Goal: Information Seeking & Learning: Compare options

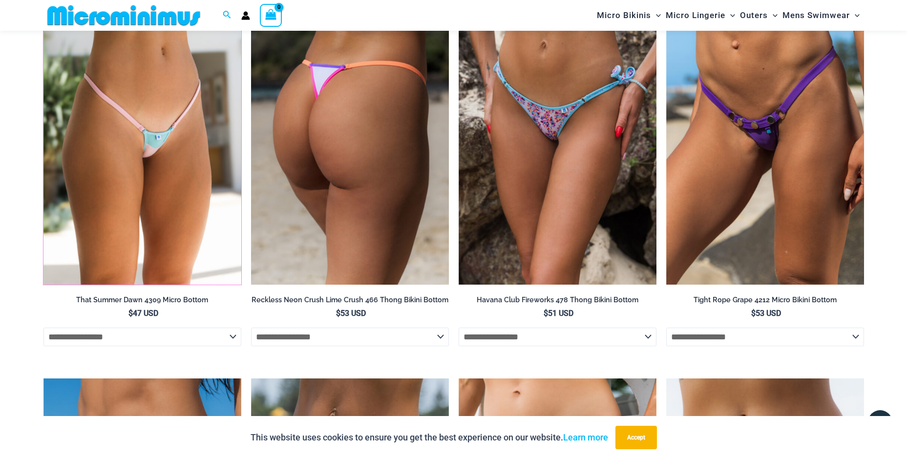
scroll to position [2925, 0]
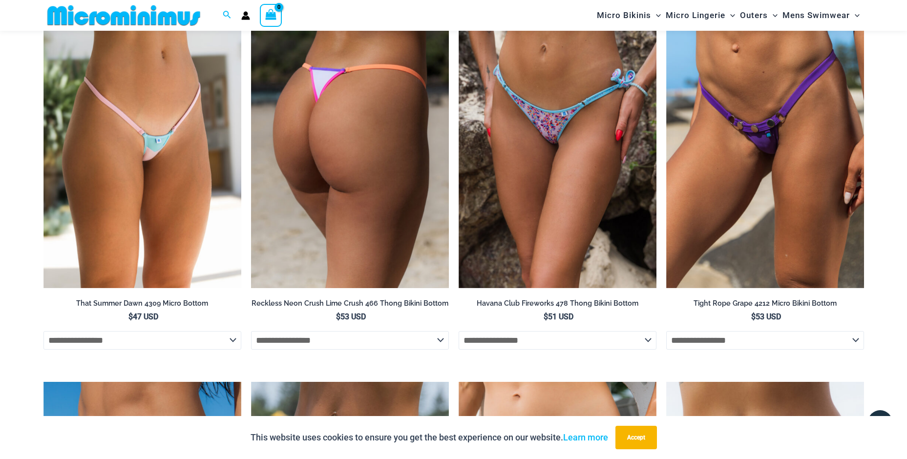
click at [370, 172] on img at bounding box center [350, 140] width 198 height 297
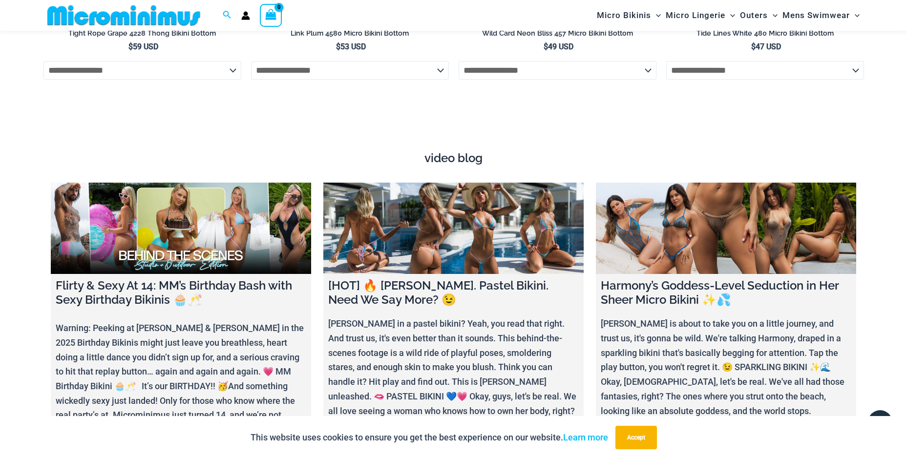
scroll to position [3560, 0]
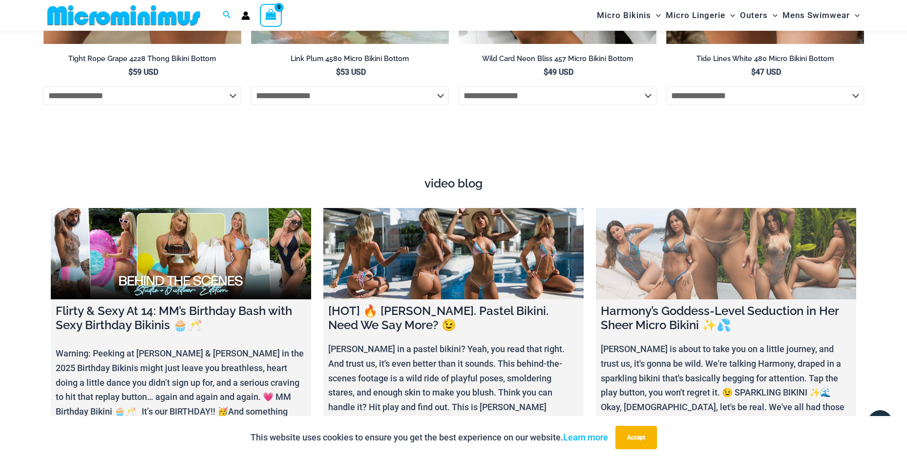
click at [644, 227] on link at bounding box center [726, 253] width 260 height 91
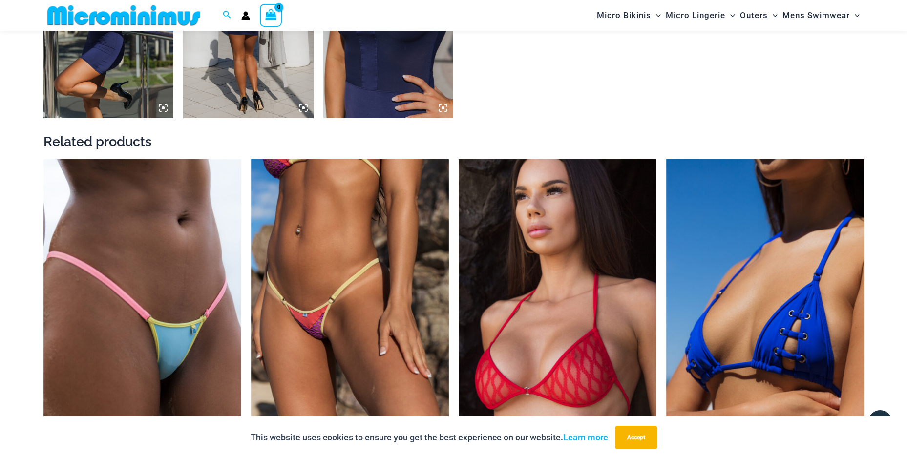
scroll to position [1310, 0]
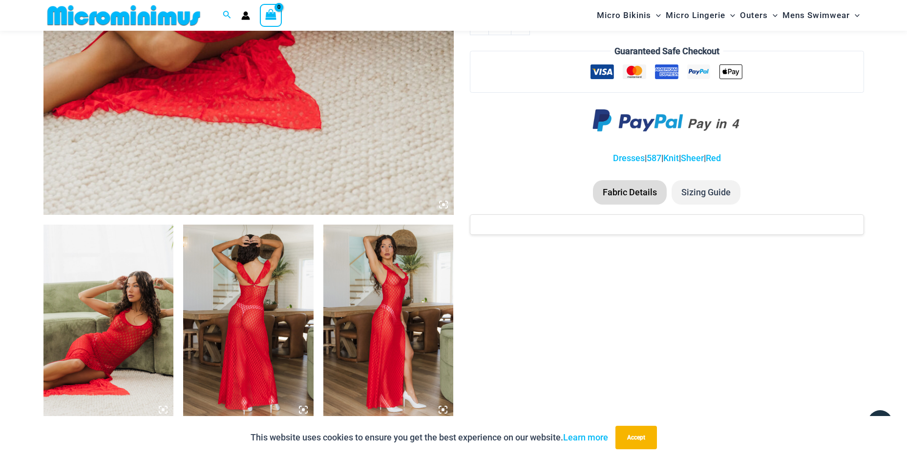
scroll to position [528, 0]
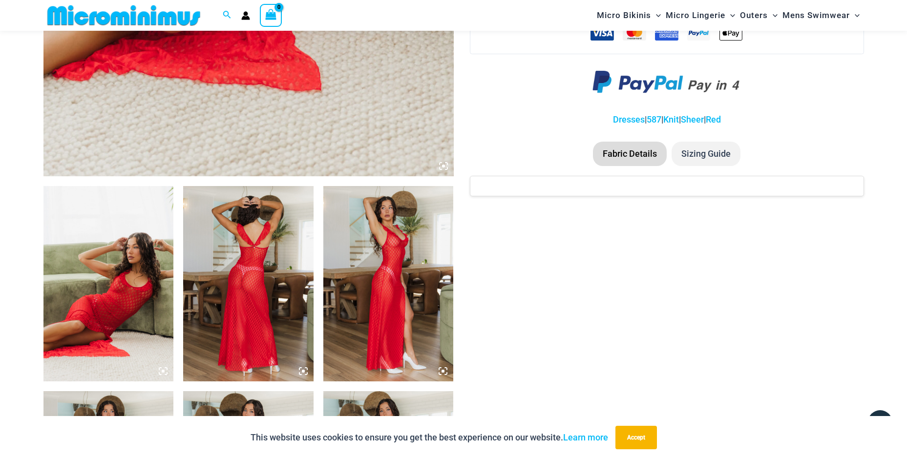
click at [138, 285] on img at bounding box center [108, 283] width 130 height 195
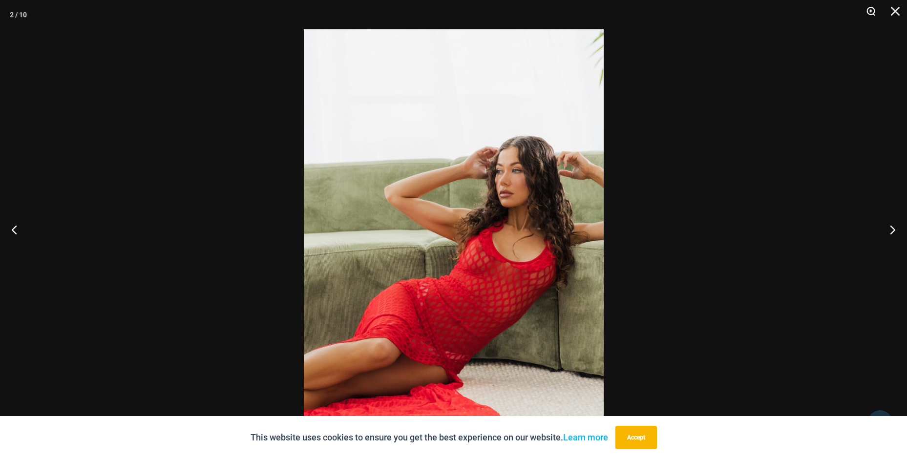
click at [869, 10] on button "Zoom" at bounding box center [867, 14] width 24 height 29
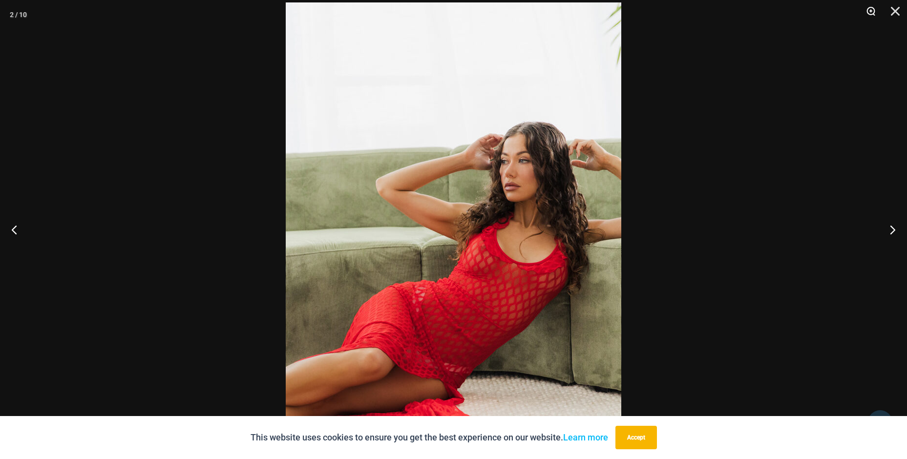
click at [877, 10] on button "Zoom" at bounding box center [867, 14] width 24 height 29
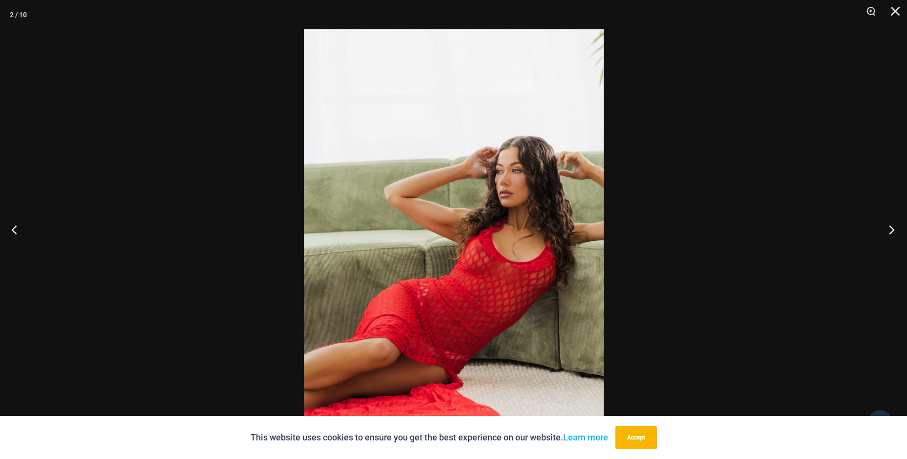
click at [887, 229] on button "Next" at bounding box center [888, 229] width 37 height 49
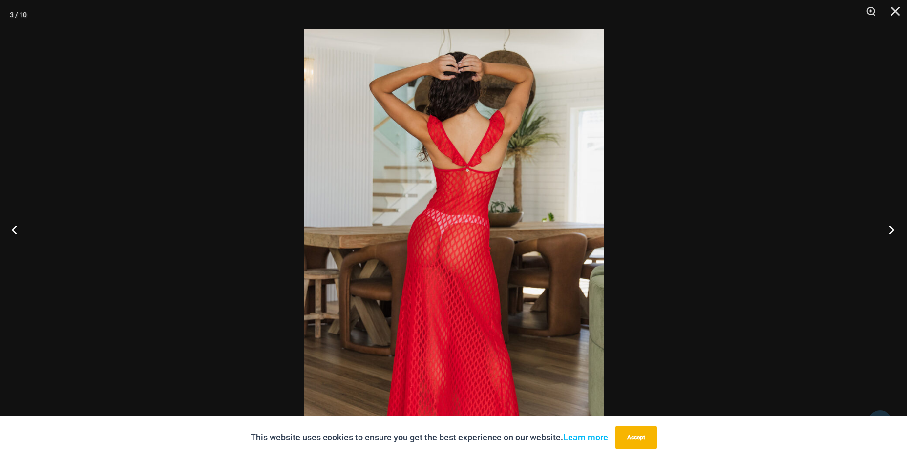
click at [887, 229] on button "Next" at bounding box center [888, 229] width 37 height 49
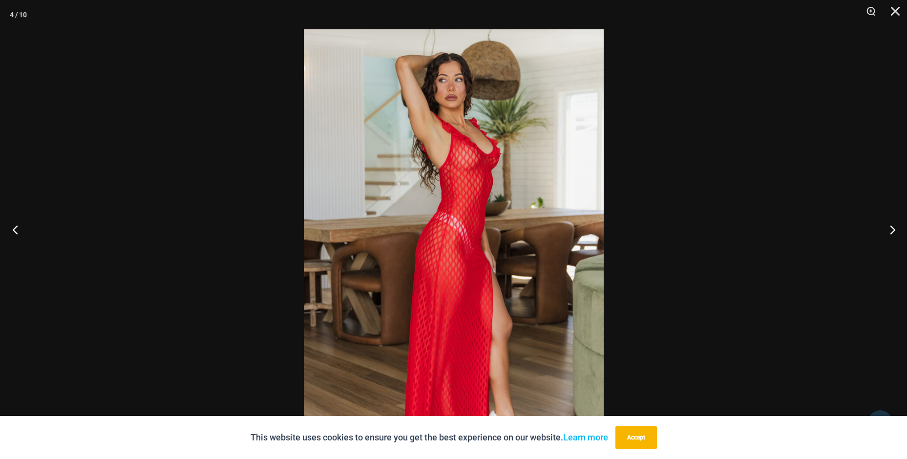
click at [21, 227] on button "Previous" at bounding box center [18, 229] width 37 height 49
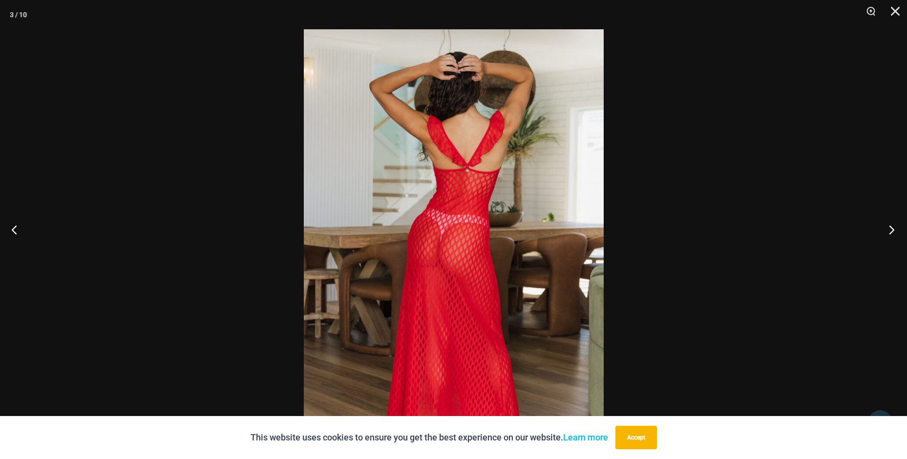
click at [890, 230] on button "Next" at bounding box center [888, 229] width 37 height 49
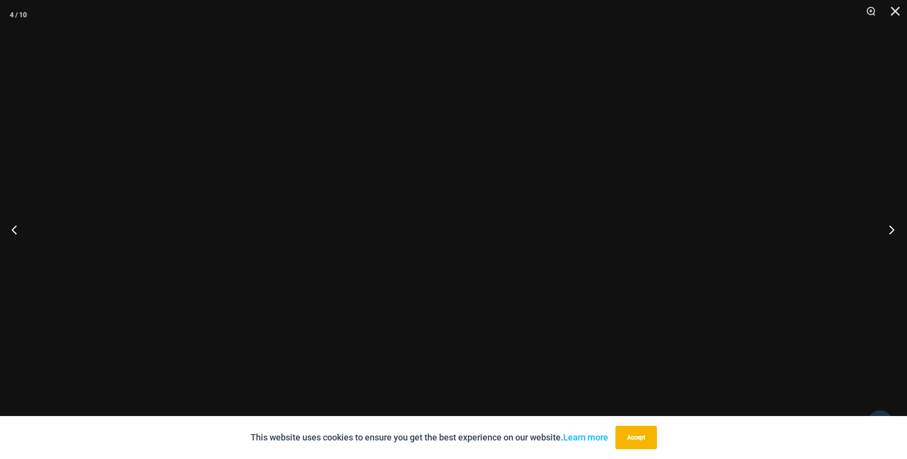
click at [890, 230] on button "Next" at bounding box center [888, 229] width 37 height 49
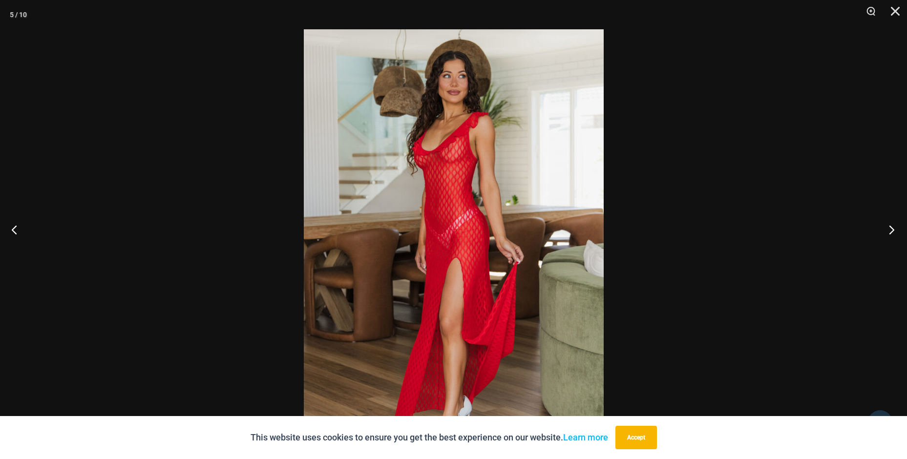
click at [890, 230] on button "Next" at bounding box center [888, 229] width 37 height 49
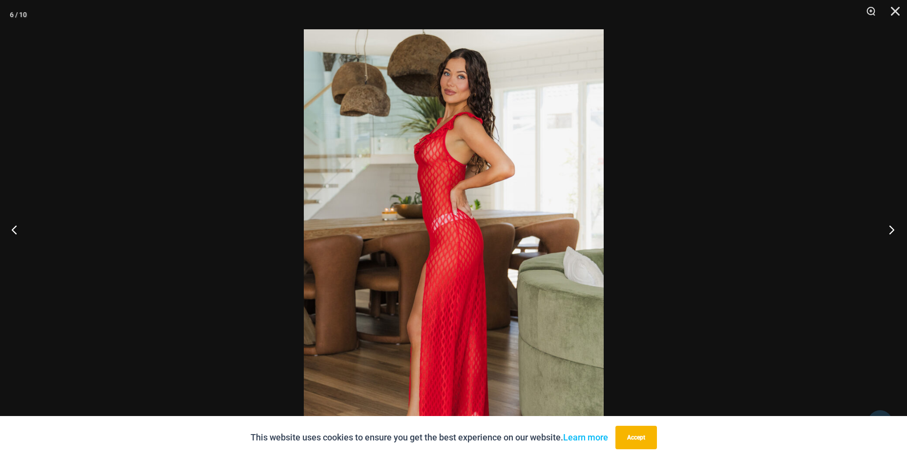
click at [890, 230] on button "Next" at bounding box center [888, 229] width 37 height 49
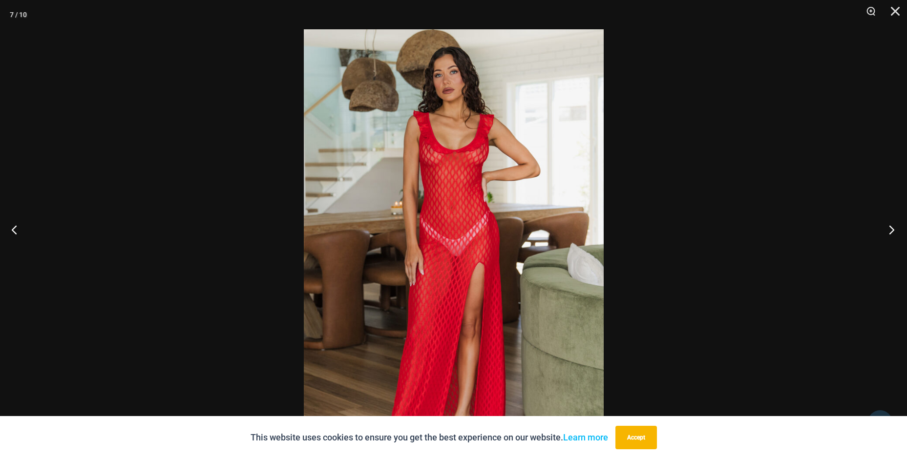
click at [890, 230] on button "Next" at bounding box center [888, 229] width 37 height 49
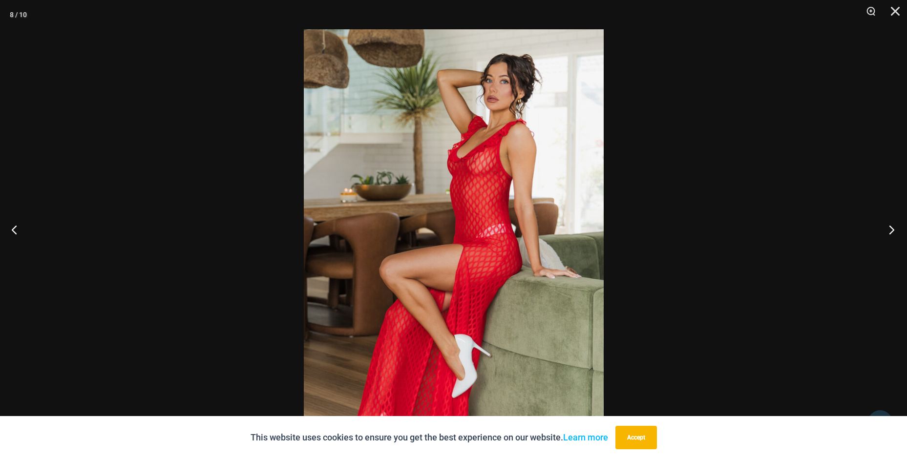
click at [890, 230] on button "Next" at bounding box center [888, 229] width 37 height 49
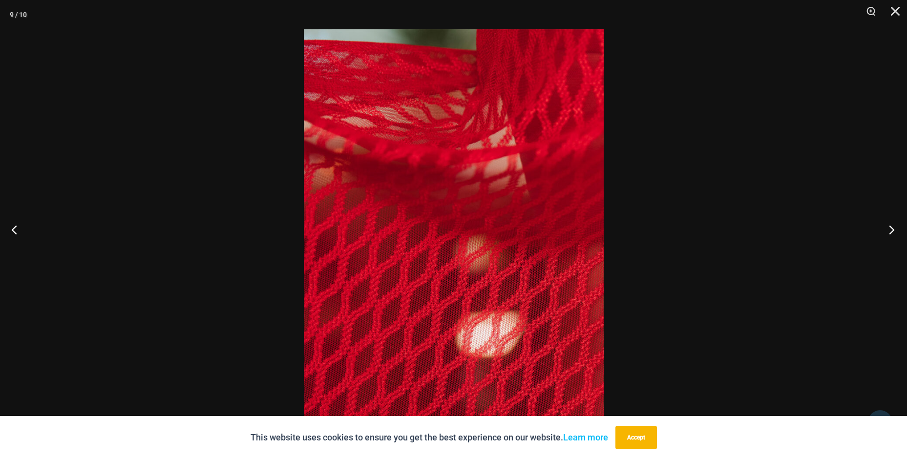
click at [890, 230] on button "Next" at bounding box center [888, 229] width 37 height 49
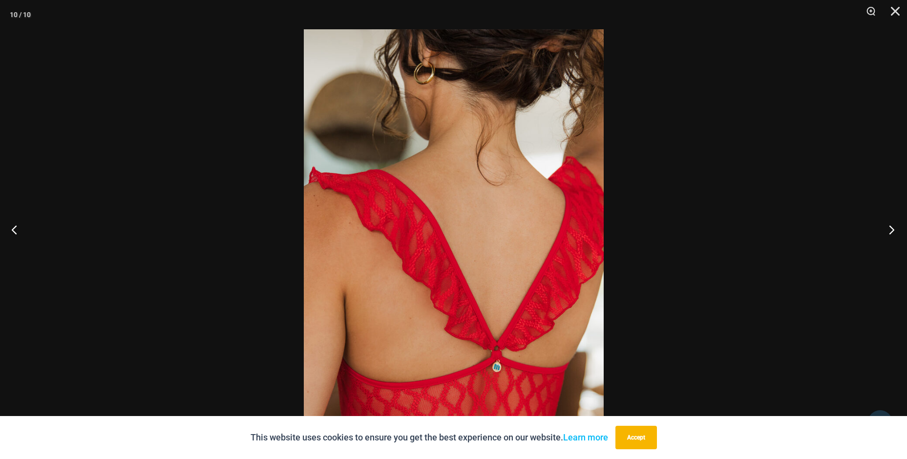
click at [890, 230] on button "Next" at bounding box center [888, 229] width 37 height 49
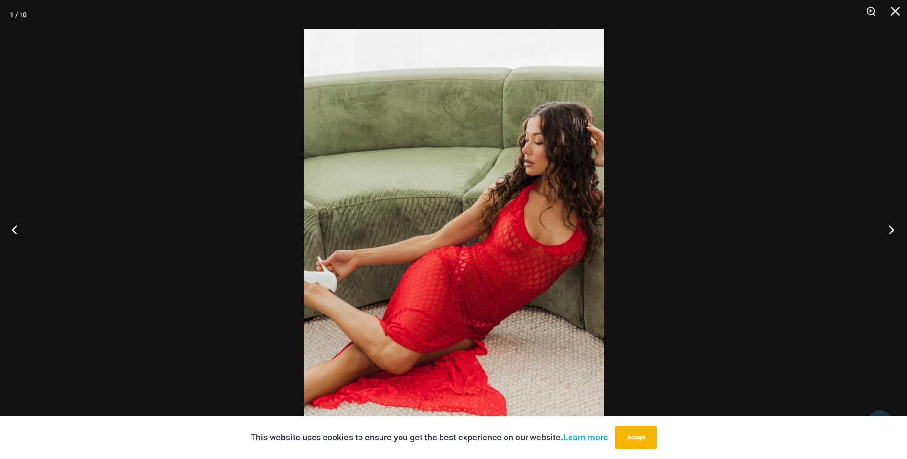
click at [890, 230] on button "Next" at bounding box center [888, 229] width 37 height 49
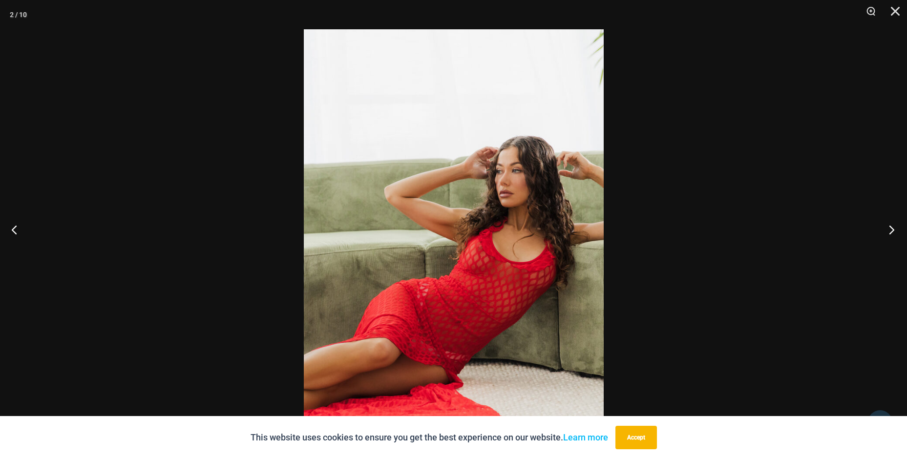
click at [890, 230] on button "Next" at bounding box center [888, 229] width 37 height 49
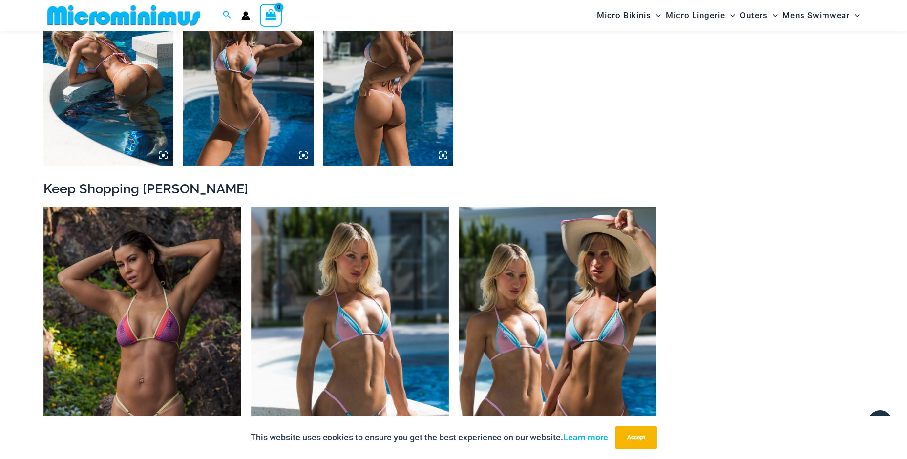
scroll to position [1116, 0]
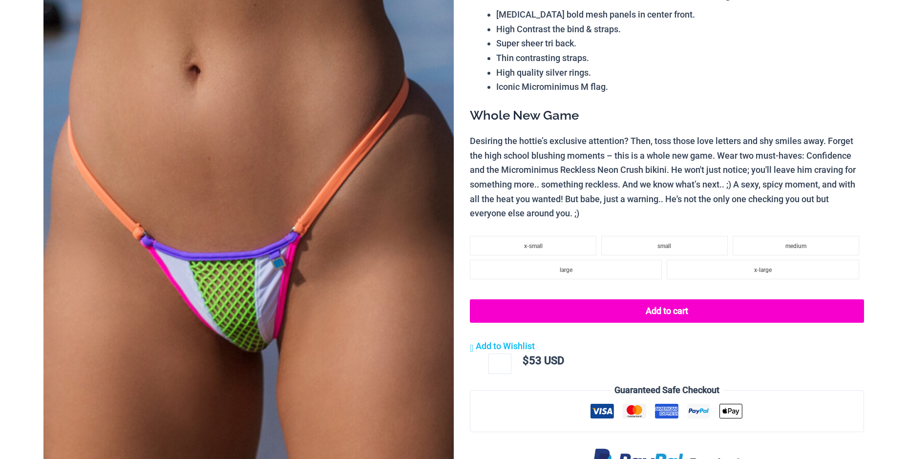
scroll to position [147, 0]
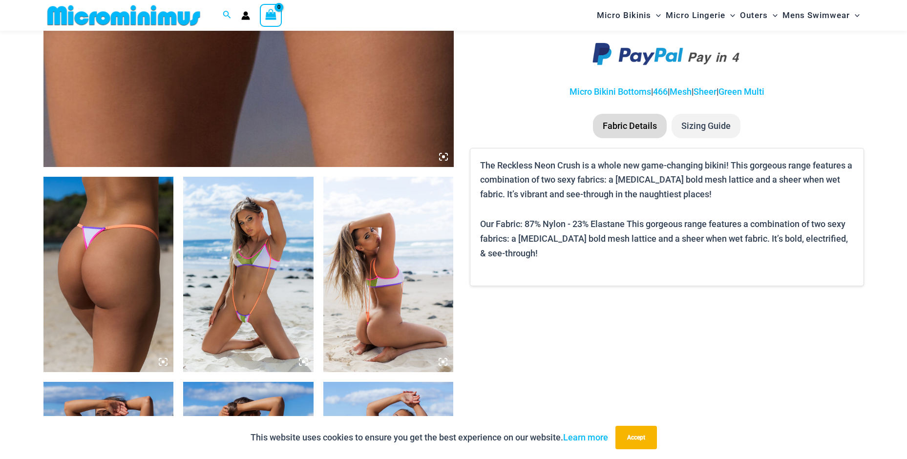
click at [441, 362] on icon at bounding box center [443, 362] width 9 height 9
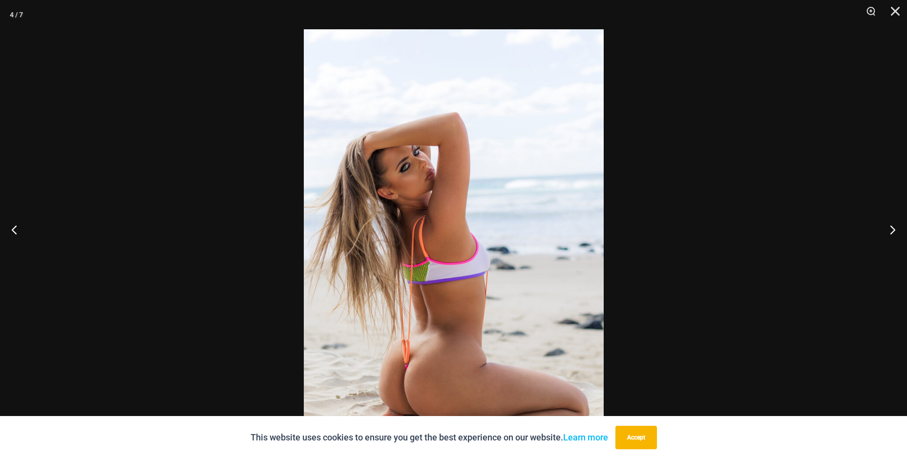
click at [442, 337] on img at bounding box center [454, 253] width 300 height 449
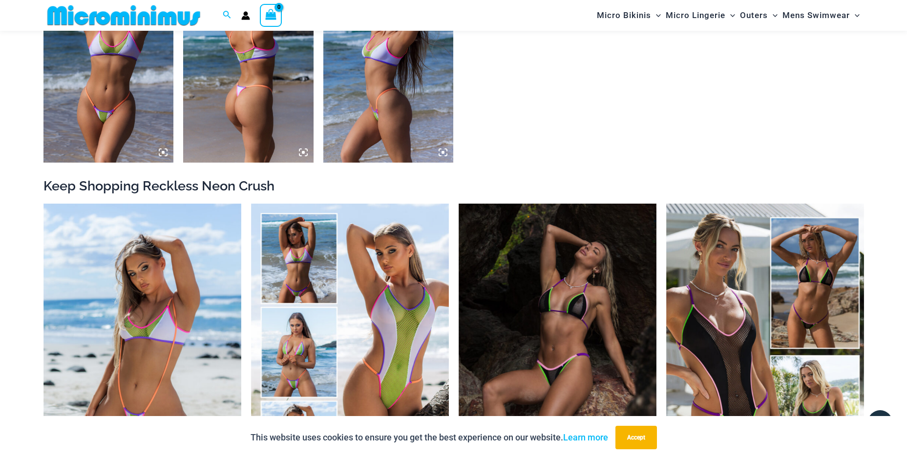
scroll to position [977, 0]
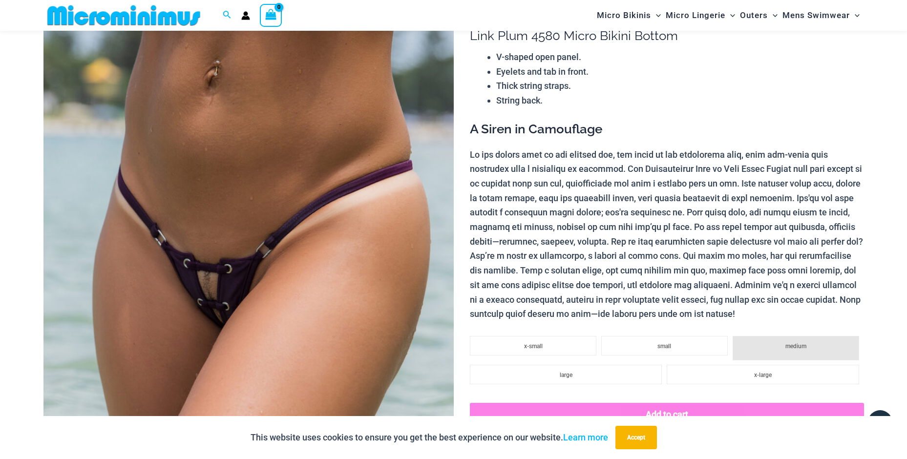
scroll to position [90, 0]
click at [224, 322] on img at bounding box center [248, 306] width 410 height 615
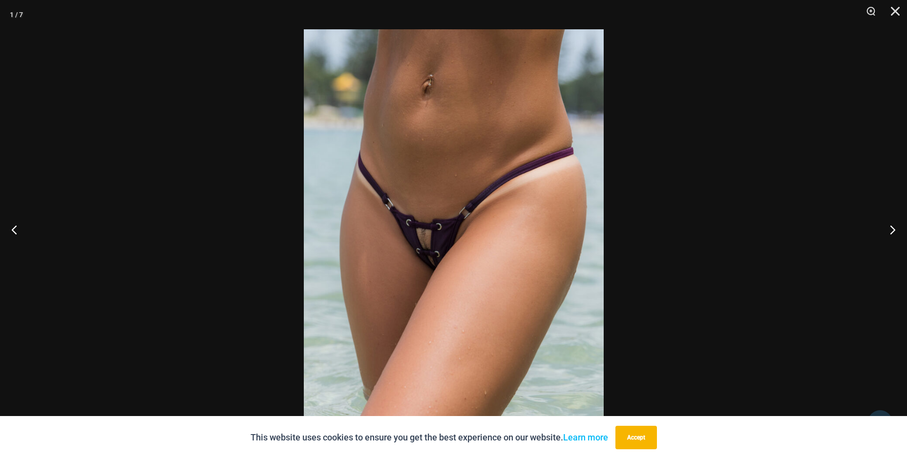
click at [442, 276] on img at bounding box center [454, 253] width 300 height 449
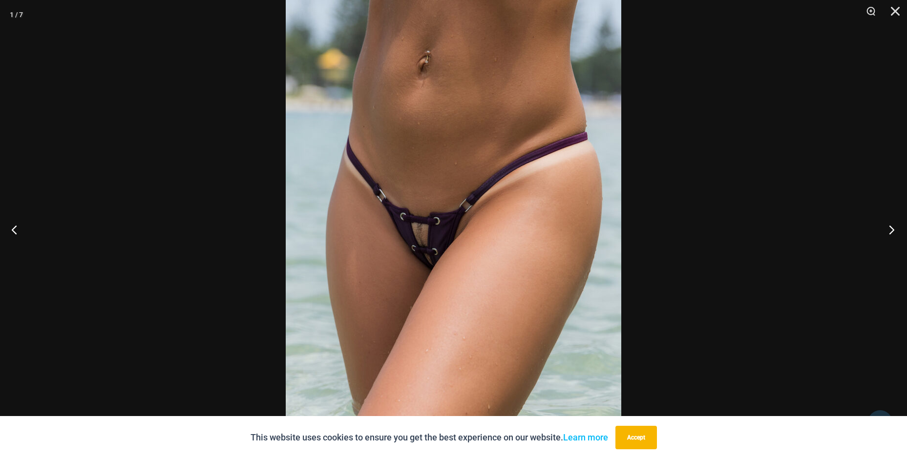
click at [895, 234] on button "Next" at bounding box center [888, 229] width 37 height 49
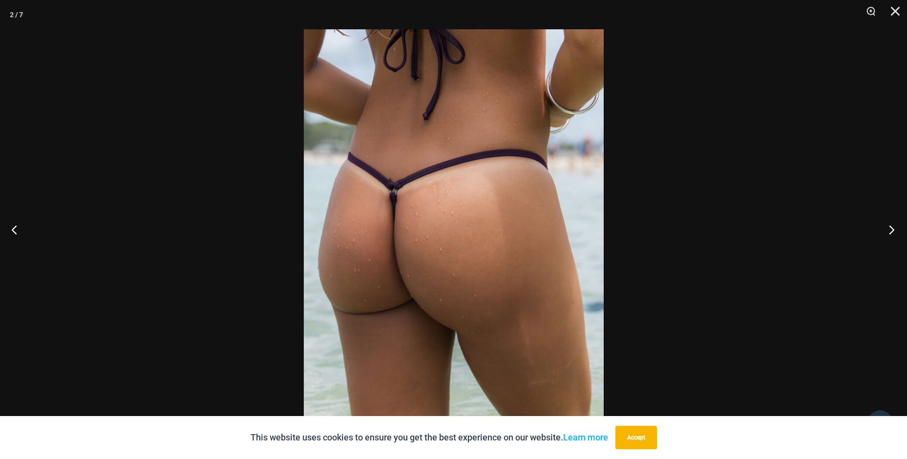
click at [895, 234] on button "Next" at bounding box center [888, 229] width 37 height 49
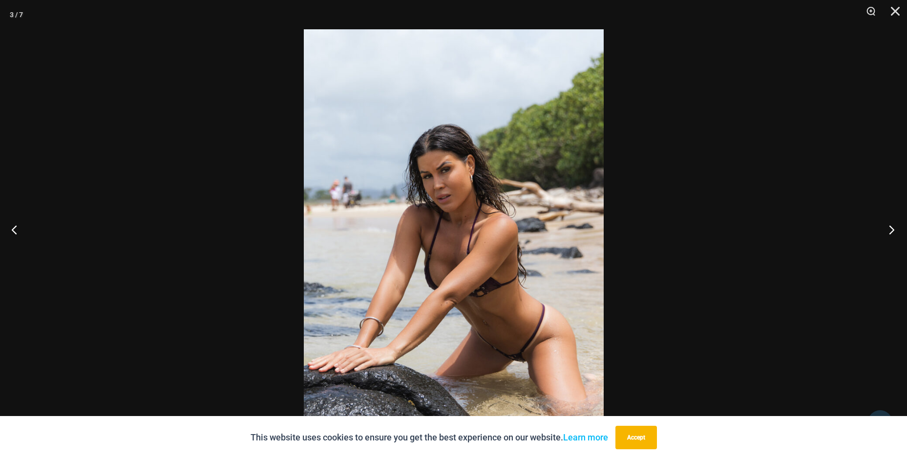
click at [895, 234] on button "Next" at bounding box center [888, 229] width 37 height 49
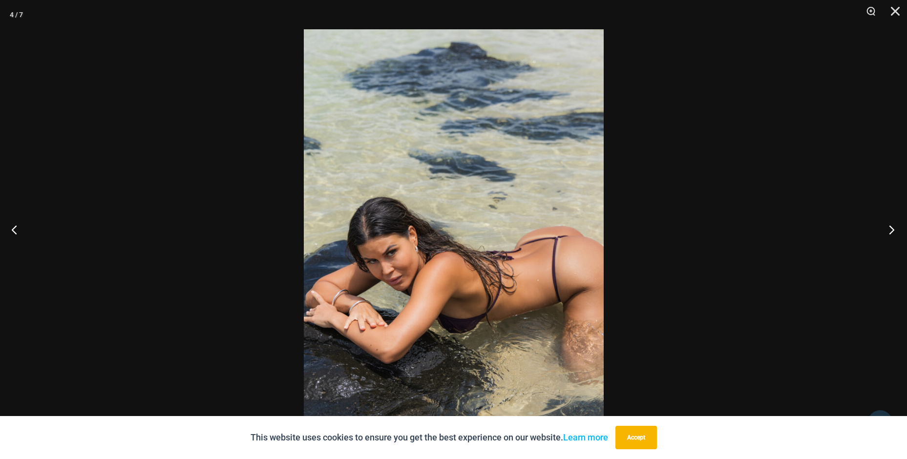
click at [895, 234] on button "Next" at bounding box center [888, 229] width 37 height 49
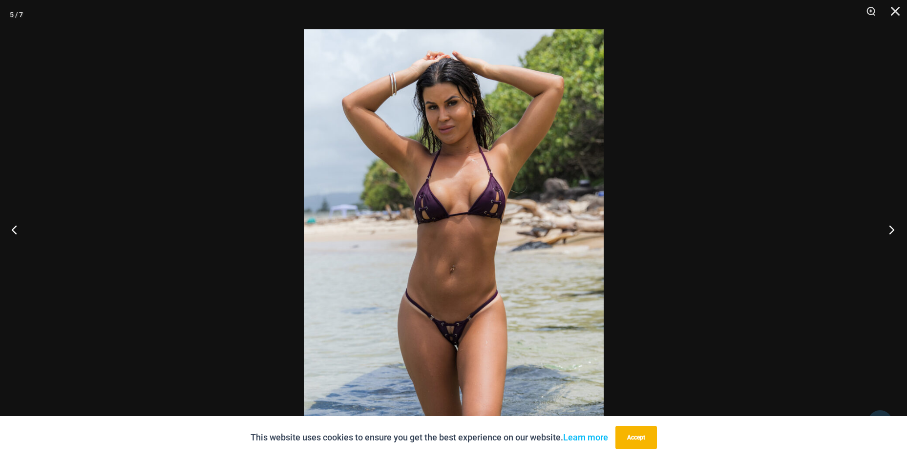
click at [895, 234] on button "Next" at bounding box center [888, 229] width 37 height 49
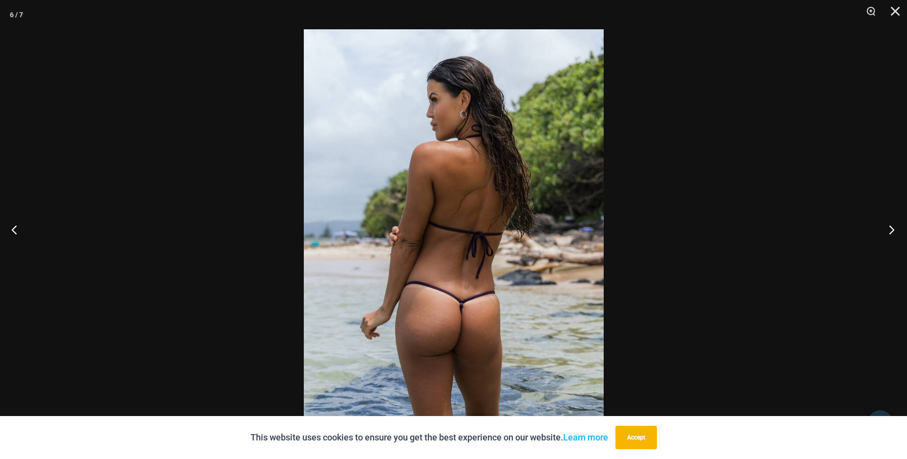
click at [895, 234] on button "Next" at bounding box center [888, 229] width 37 height 49
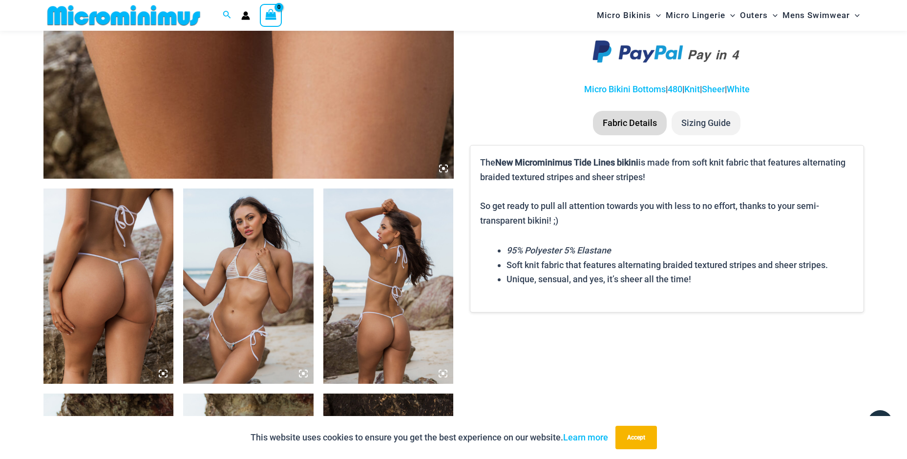
scroll to position [528, 0]
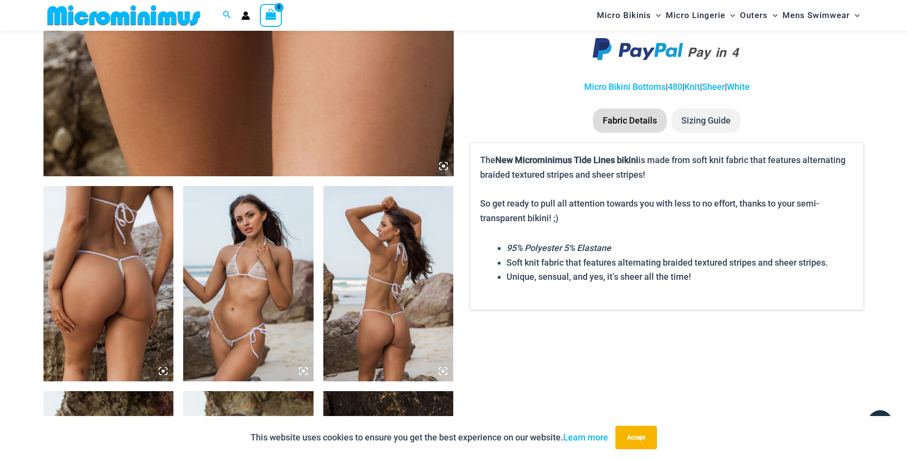
click at [243, 284] on img at bounding box center [248, 283] width 130 height 195
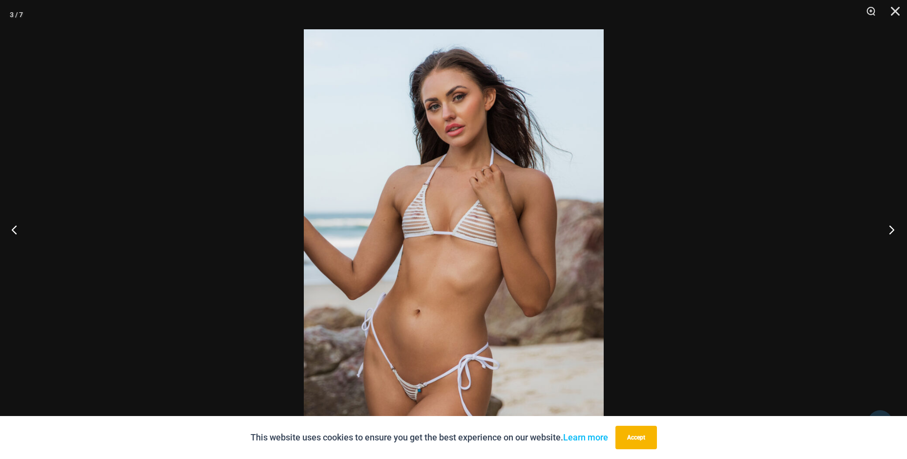
click at [898, 229] on button "Next" at bounding box center [888, 229] width 37 height 49
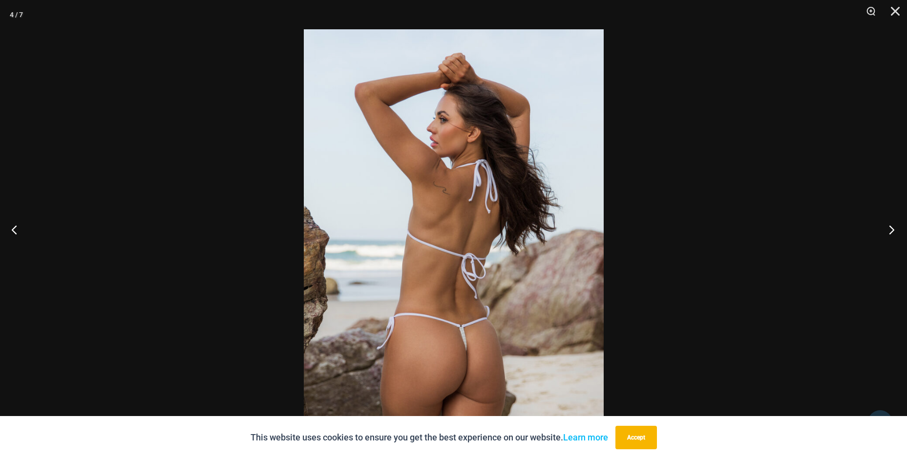
click at [898, 229] on button "Next" at bounding box center [888, 229] width 37 height 49
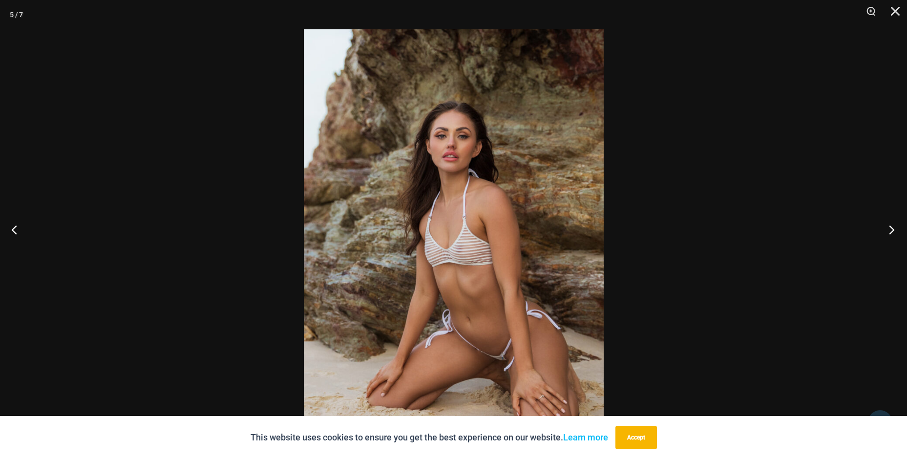
click at [898, 229] on button "Next" at bounding box center [888, 229] width 37 height 49
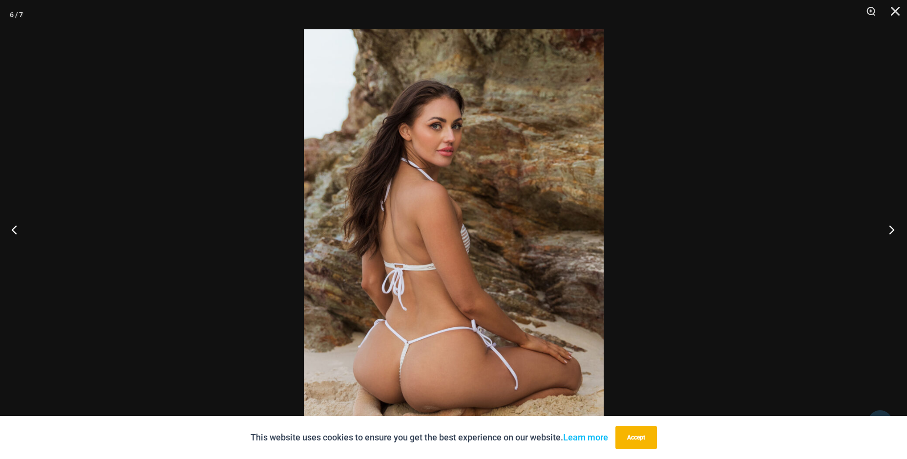
click at [898, 229] on button "Next" at bounding box center [888, 229] width 37 height 49
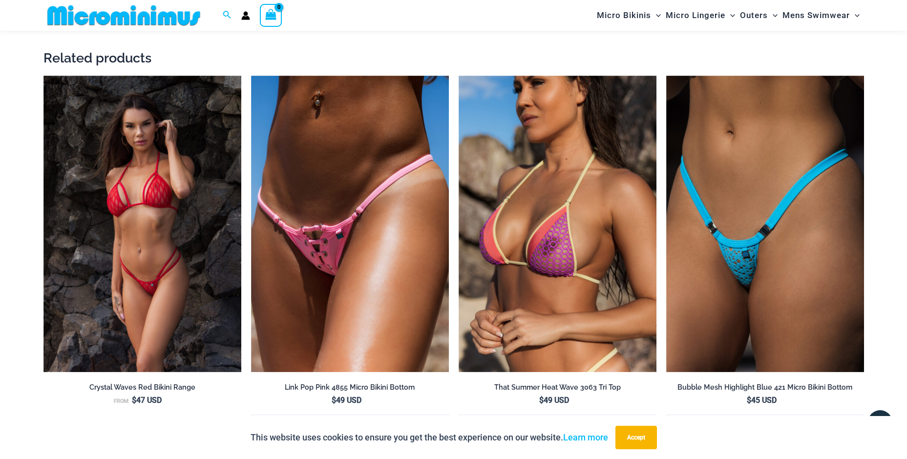
scroll to position [1505, 0]
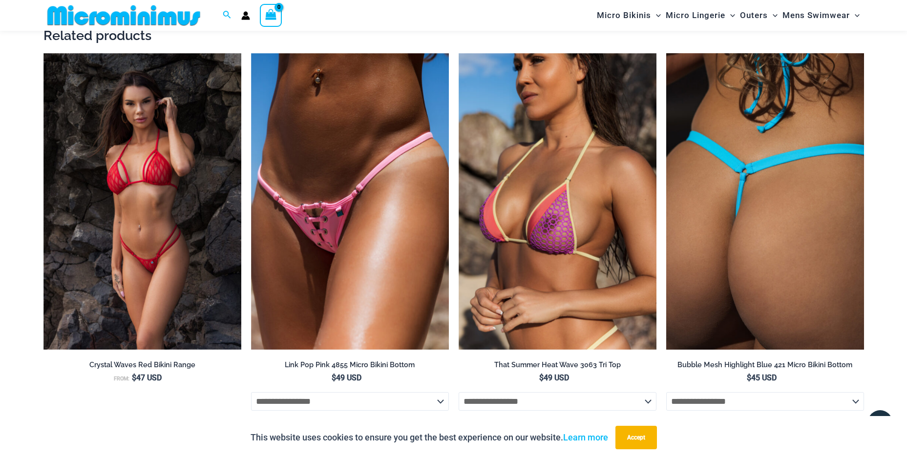
click at [720, 147] on img at bounding box center [765, 201] width 198 height 297
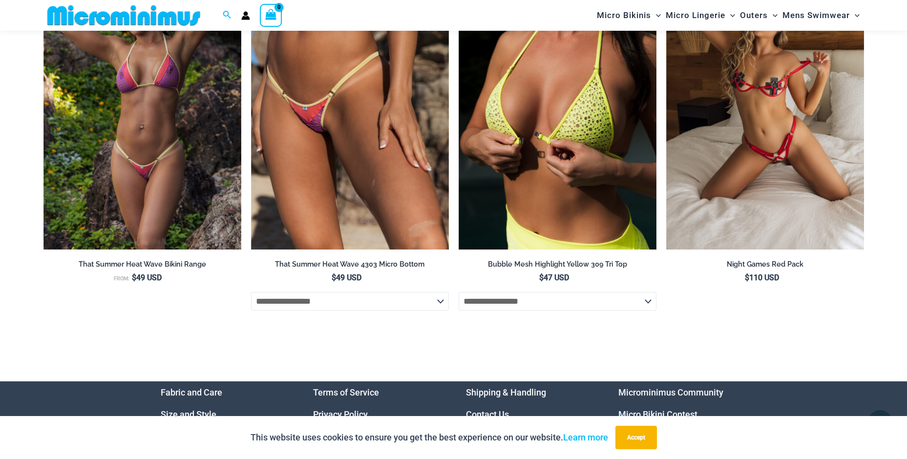
scroll to position [3282, 0]
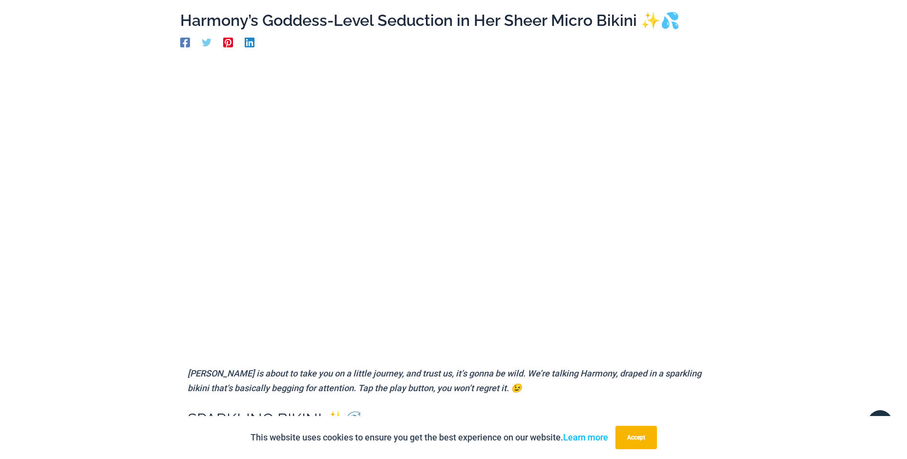
scroll to position [90, 0]
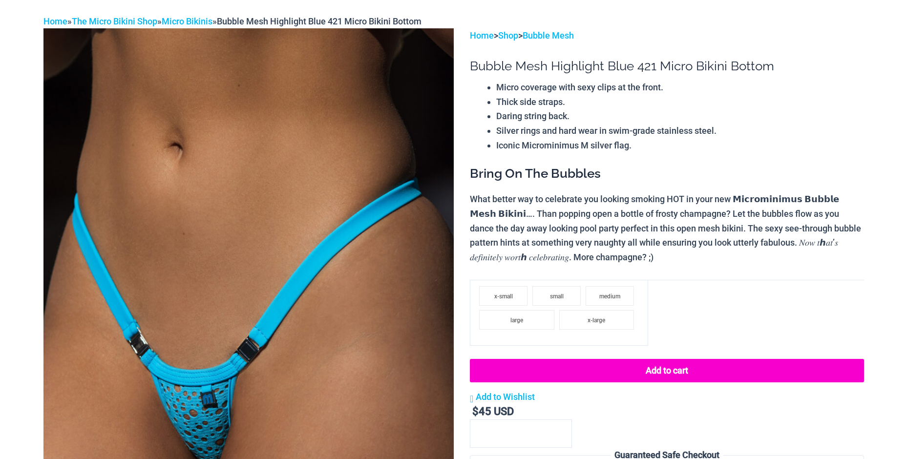
scroll to position [244, 0]
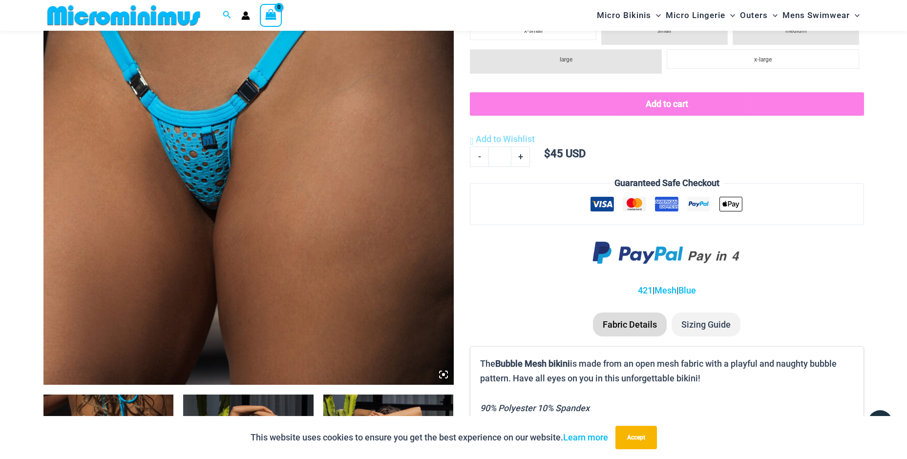
scroll to position [528, 0]
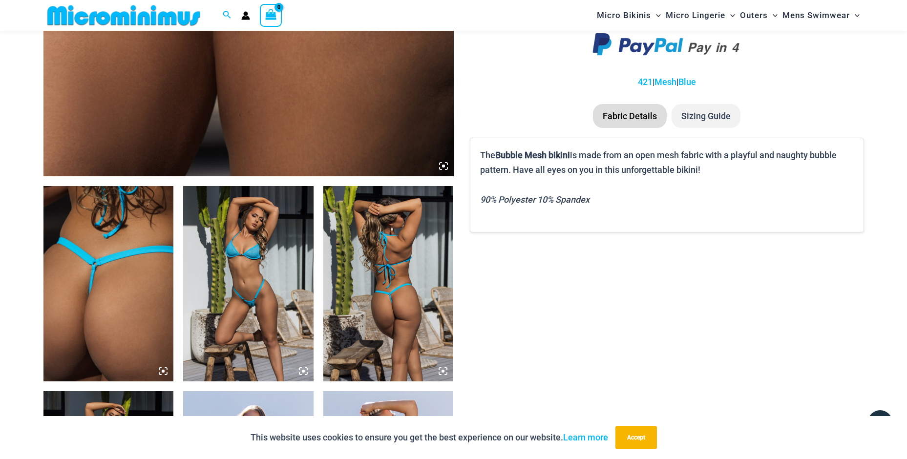
click at [256, 295] on img at bounding box center [248, 283] width 130 height 195
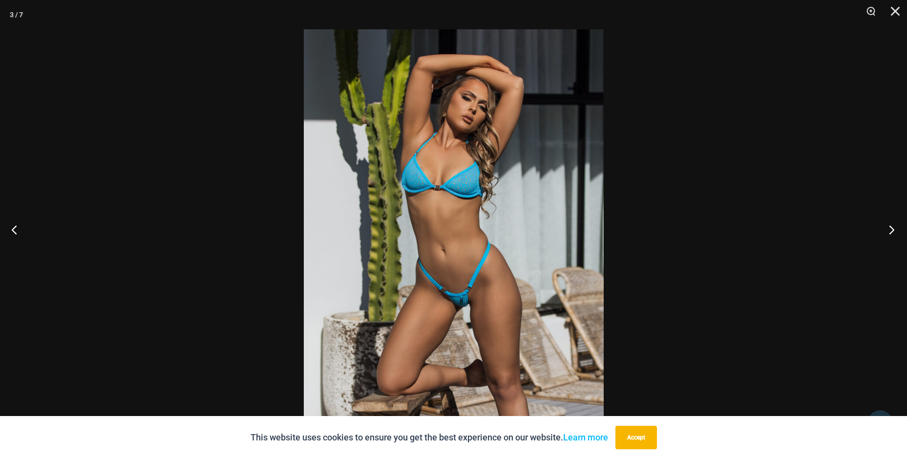
click at [895, 223] on button "Next" at bounding box center [888, 229] width 37 height 49
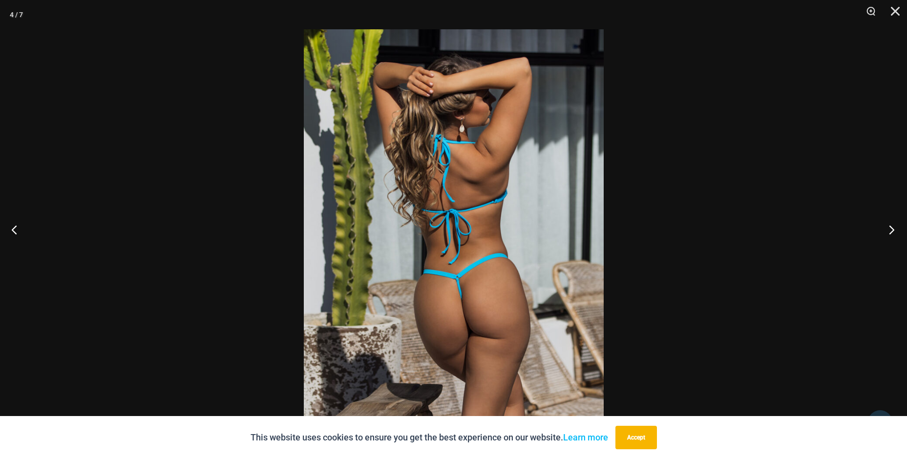
click at [895, 223] on button "Next" at bounding box center [888, 229] width 37 height 49
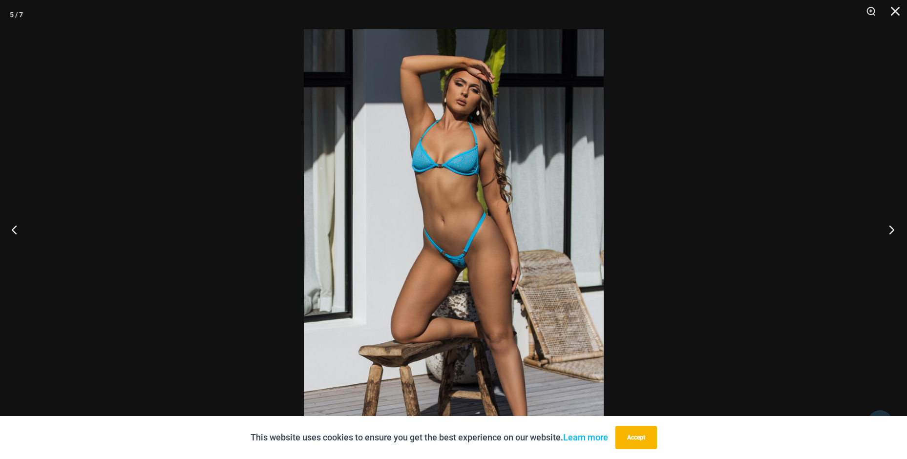
click at [895, 223] on button "Next" at bounding box center [888, 229] width 37 height 49
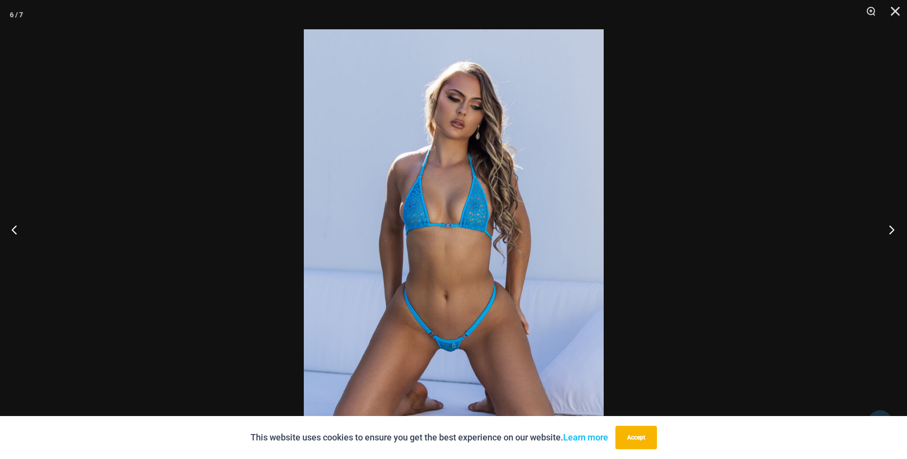
click at [895, 223] on button "Next" at bounding box center [888, 229] width 37 height 49
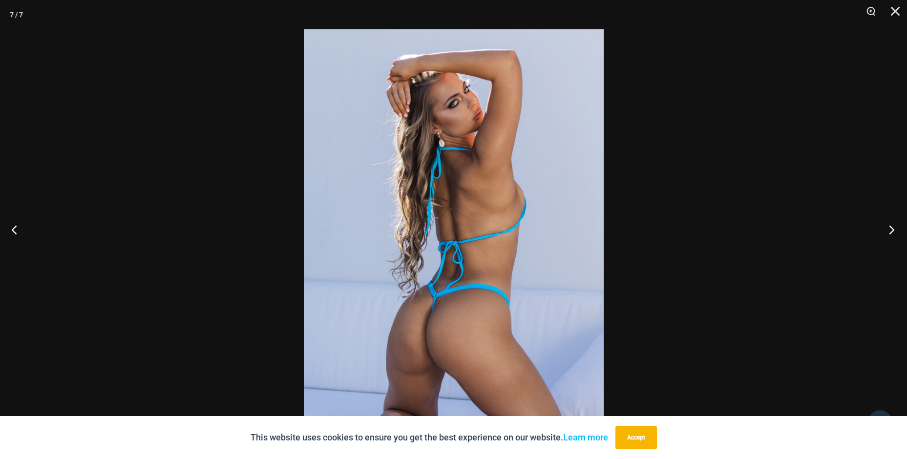
click at [895, 223] on button "Next" at bounding box center [888, 229] width 37 height 49
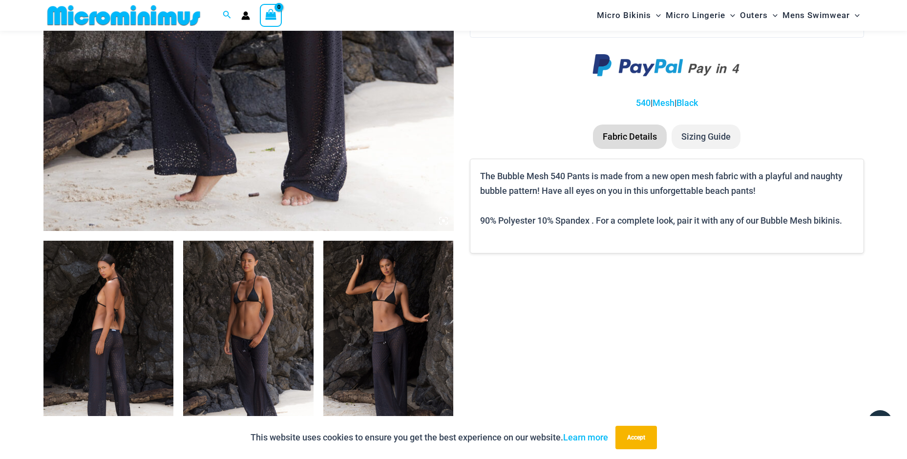
scroll to position [480, 0]
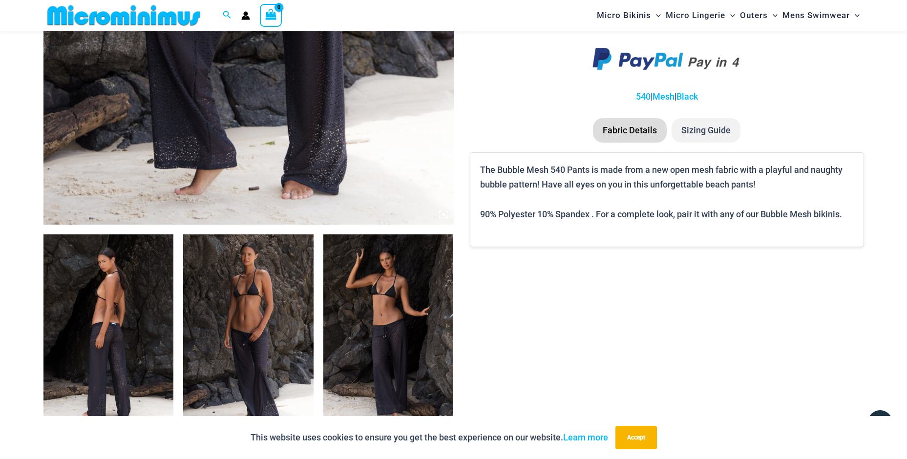
click at [146, 331] on img at bounding box center [108, 331] width 130 height 195
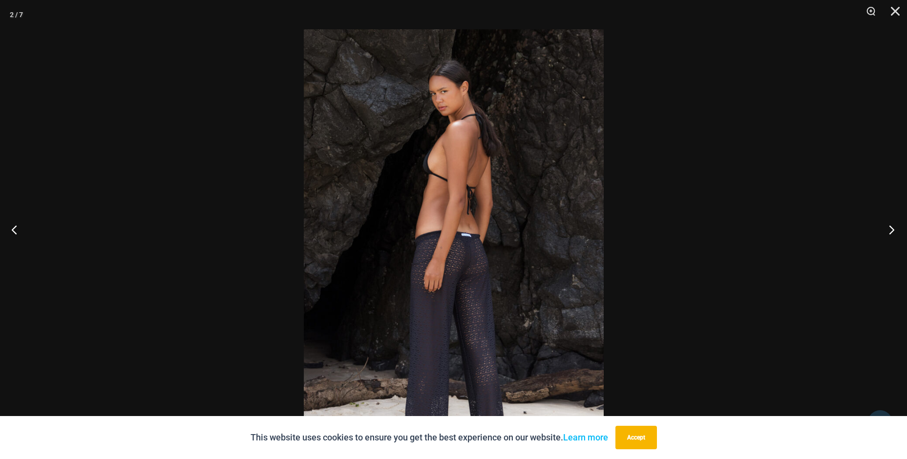
click at [893, 227] on button "Next" at bounding box center [888, 229] width 37 height 49
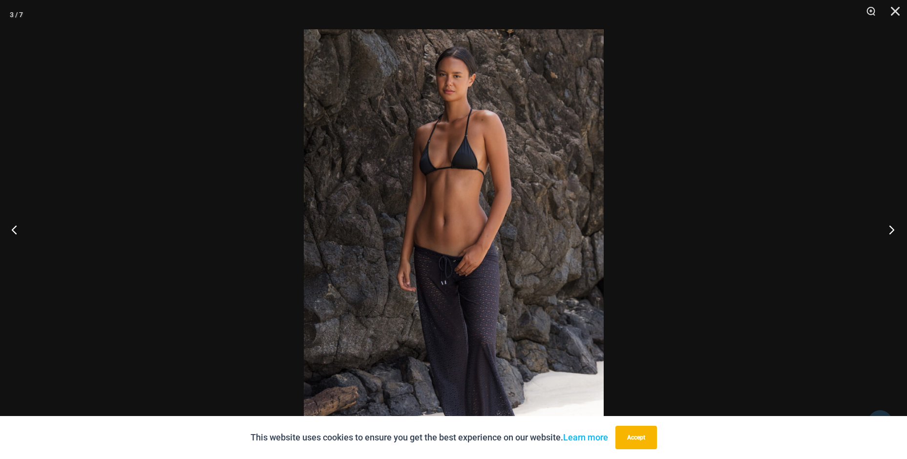
click at [893, 227] on button "Next" at bounding box center [888, 229] width 37 height 49
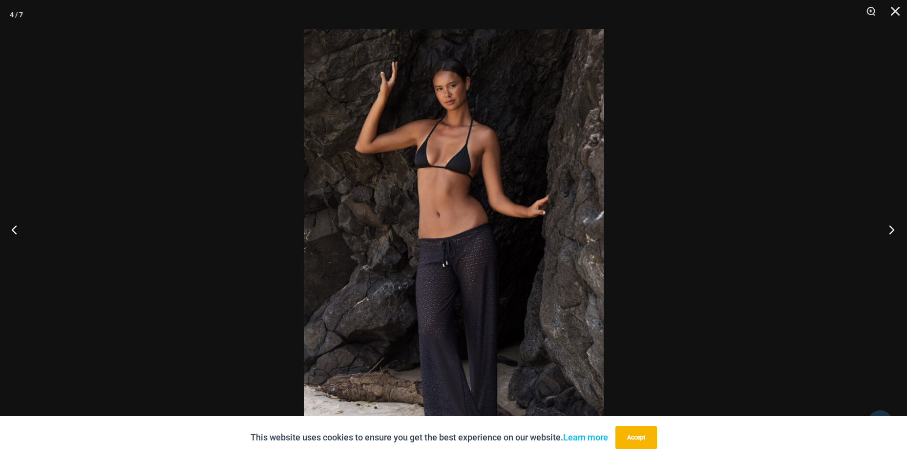
click at [893, 227] on button "Next" at bounding box center [888, 229] width 37 height 49
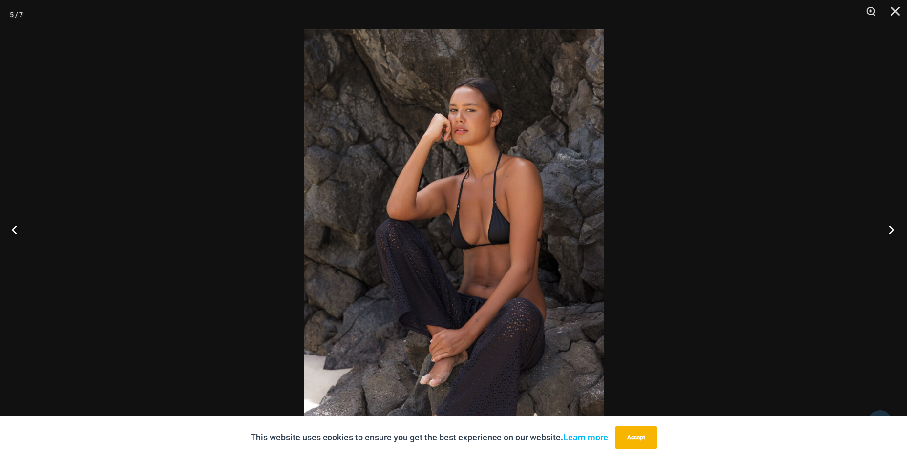
click at [893, 227] on button "Next" at bounding box center [888, 229] width 37 height 49
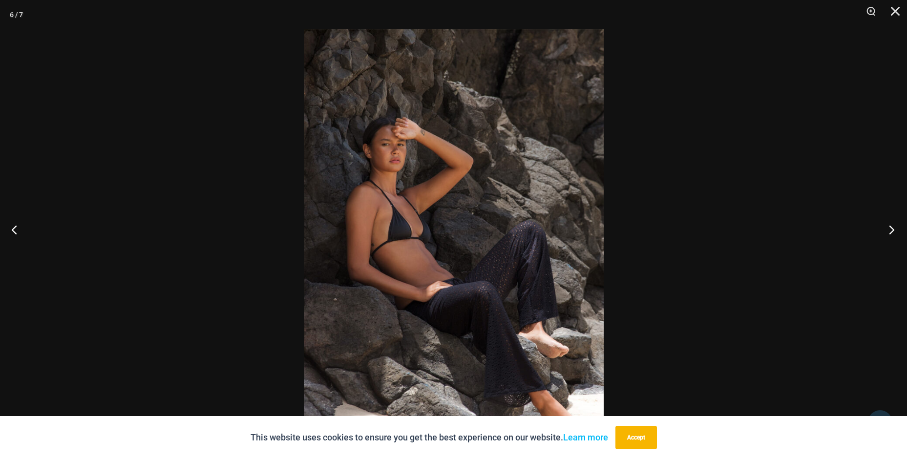
click at [893, 227] on button "Next" at bounding box center [888, 229] width 37 height 49
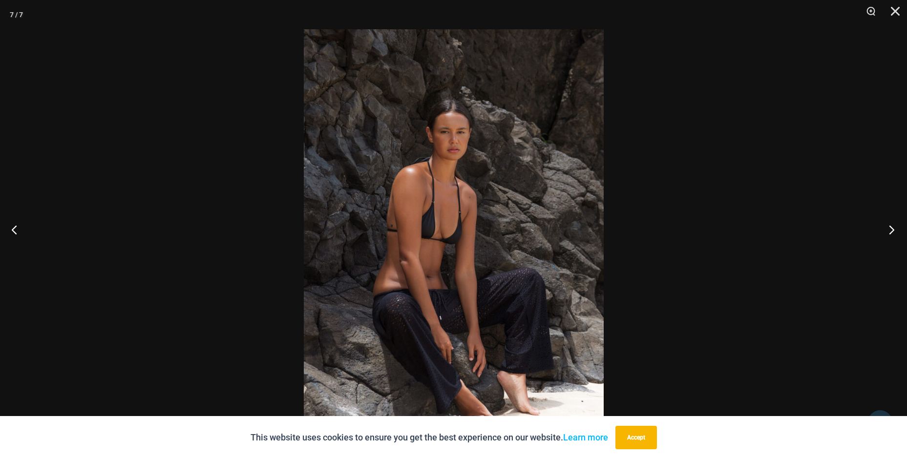
click at [893, 227] on button "Next" at bounding box center [888, 229] width 37 height 49
